Goal: Register for event/course

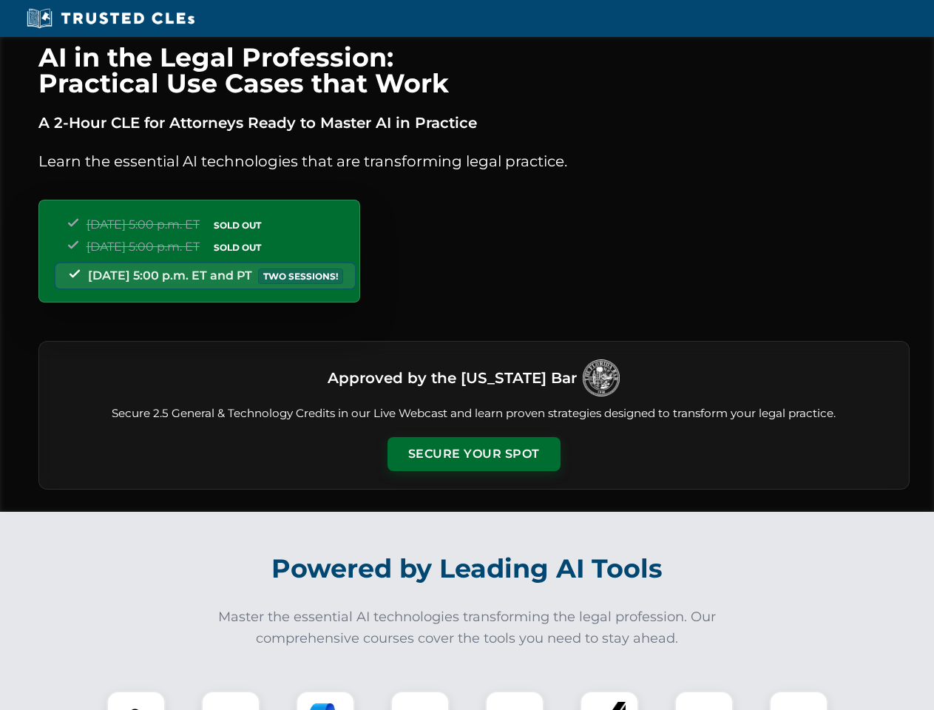
click at [473, 454] on button "Secure Your Spot" at bounding box center [474, 454] width 173 height 34
click at [136, 701] on img at bounding box center [136, 720] width 43 height 43
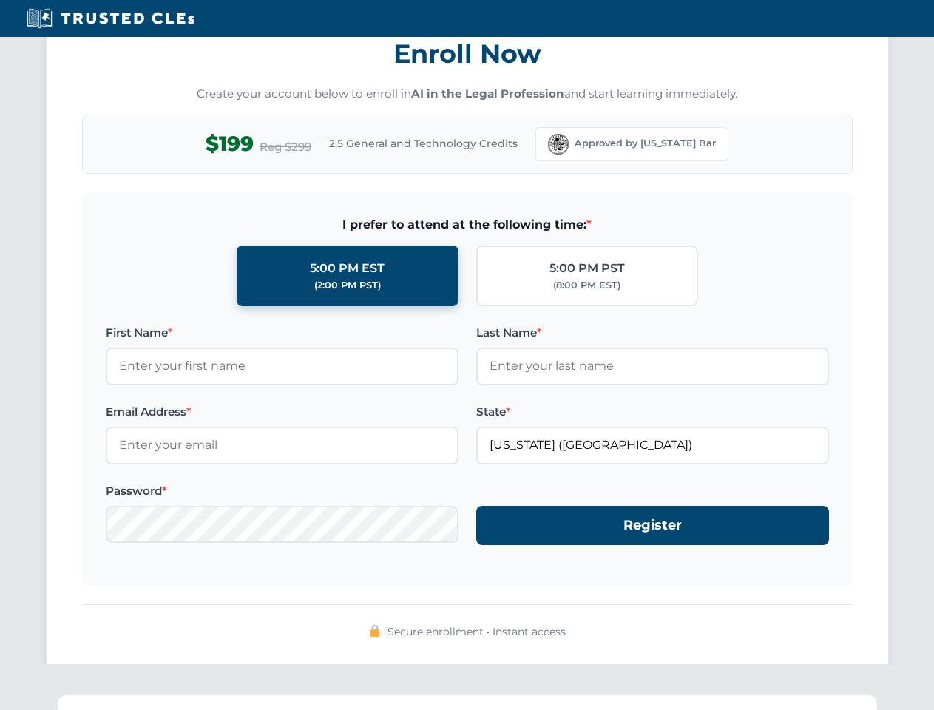
scroll to position [1452, 0]
